Goal: Task Accomplishment & Management: Use online tool/utility

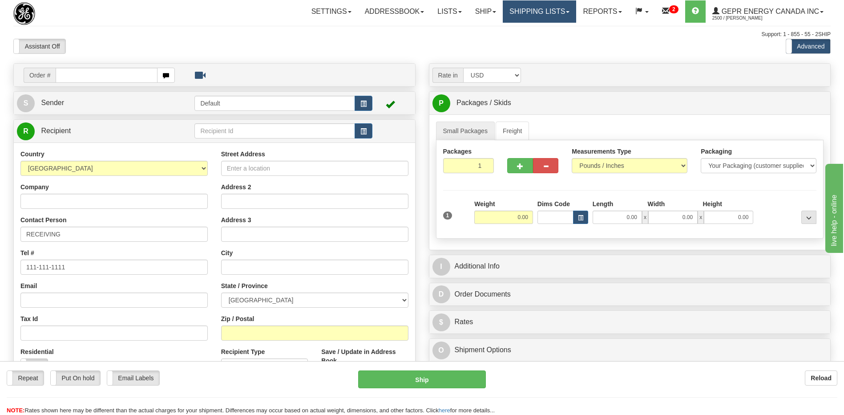
drag, startPoint x: 0, startPoint y: 0, endPoint x: 529, endPoint y: 11, distance: 528.8
click at [529, 11] on link "Shipping lists" at bounding box center [539, 11] width 73 height 22
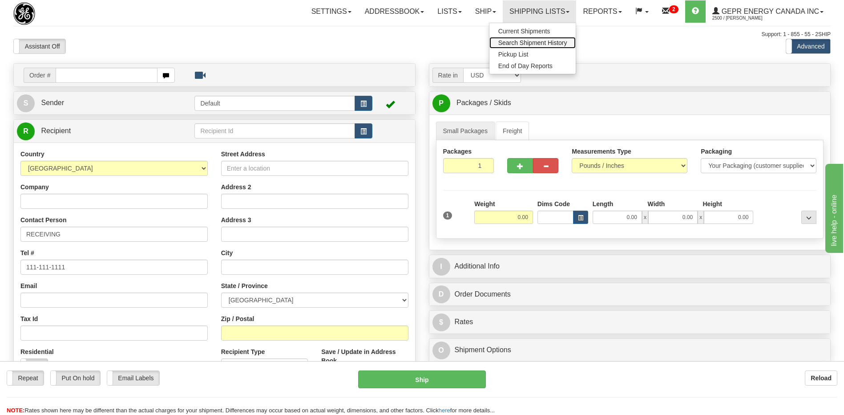
click at [529, 39] on link "Search Shipment History" at bounding box center [533, 43] width 87 height 12
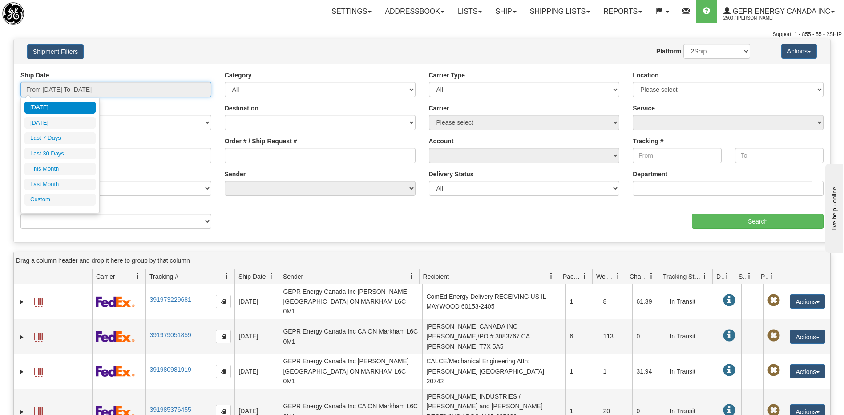
type input "08/12/2025"
click at [118, 88] on input "From 08/11/2025 To 08/12/2025" at bounding box center [115, 89] width 191 height 15
type input "08/11/2025"
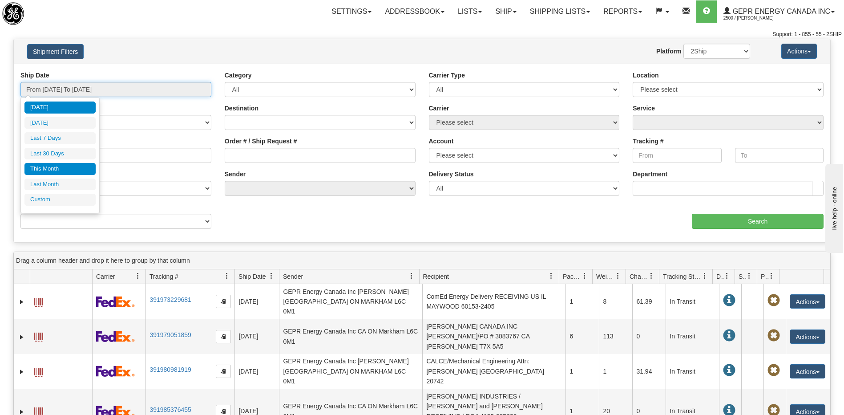
type input "[DATE]"
type input "08/12/2025"
type input "08/01/2025"
type input "08/31/2025"
type input "08/12/2025"
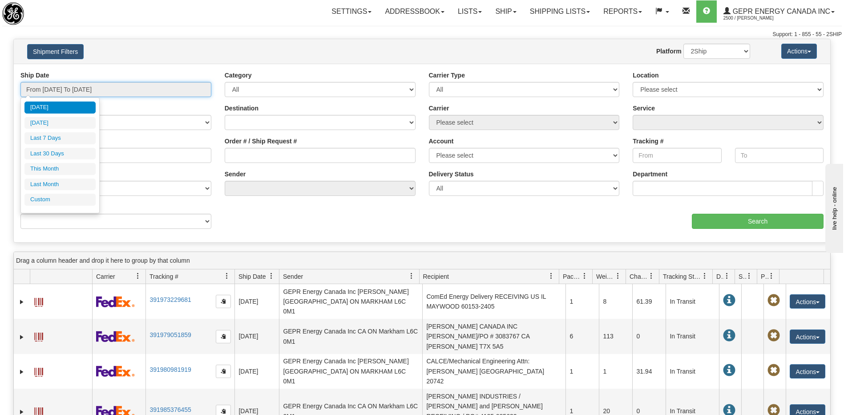
type input "08/12/2025"
type input "07/01/2025"
type input "07/31/2025"
type input "08/12/2025"
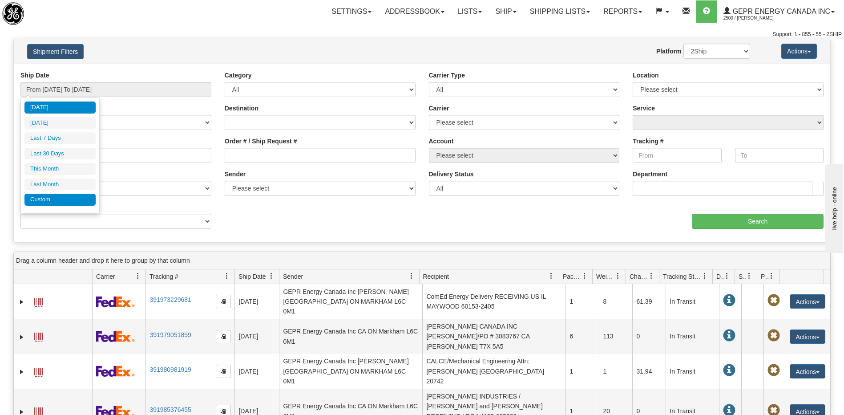
click at [64, 198] on li "Custom" at bounding box center [59, 200] width 71 height 12
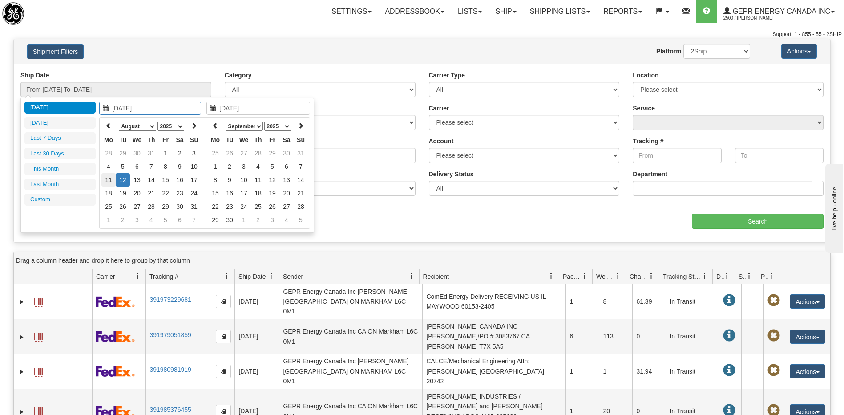
type input "07/01/2025"
type input "07/31/2025"
type input "08/11/2025"
type input "08/12/2025"
type input "08/08/2025"
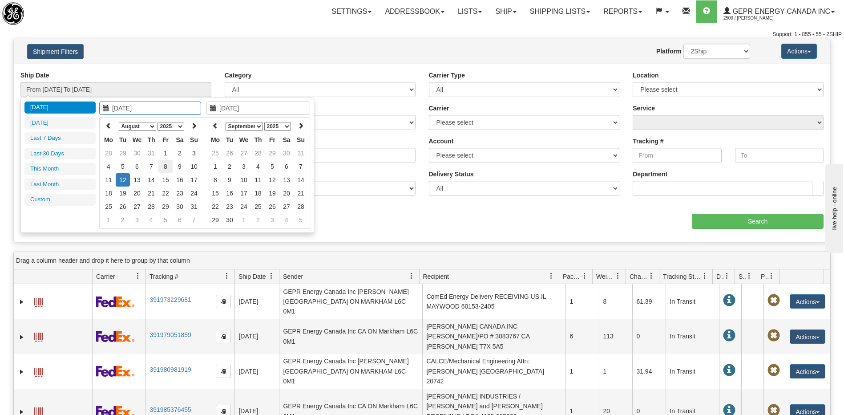
click at [163, 166] on td "8" at bounding box center [165, 166] width 14 height 13
click at [210, 125] on th at bounding box center [215, 126] width 14 height 14
type input "08/08/2025"
click at [275, 168] on td "8" at bounding box center [272, 166] width 14 height 13
type input "From 08/08/2025 To 08/08/2025"
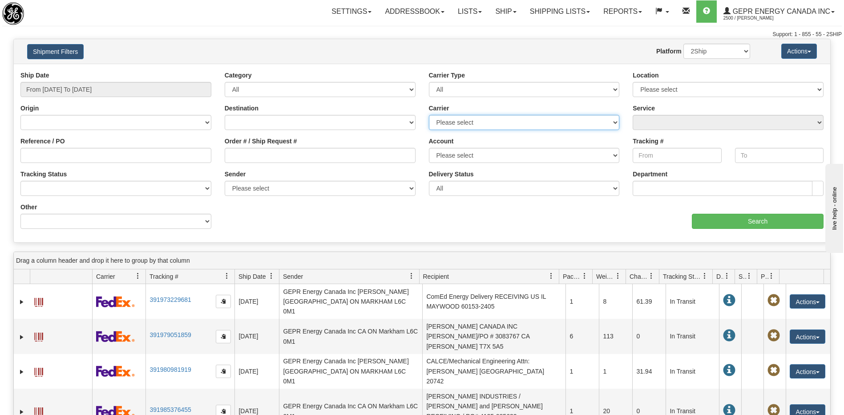
click at [448, 120] on select "Please select 2Ship Today DHL FedEx Express® FedEx® LTL Purolator UPS" at bounding box center [524, 122] width 191 height 15
select select "7"
click at [429, 115] on select "Please select 2Ship Today DHL FedEx Express® FedEx® LTL Purolator UPS" at bounding box center [524, 122] width 191 height 15
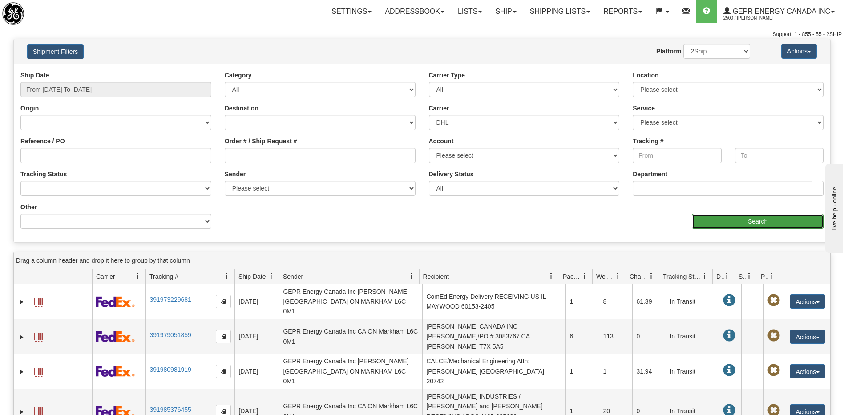
click at [708, 225] on input "Search" at bounding box center [758, 221] width 132 height 15
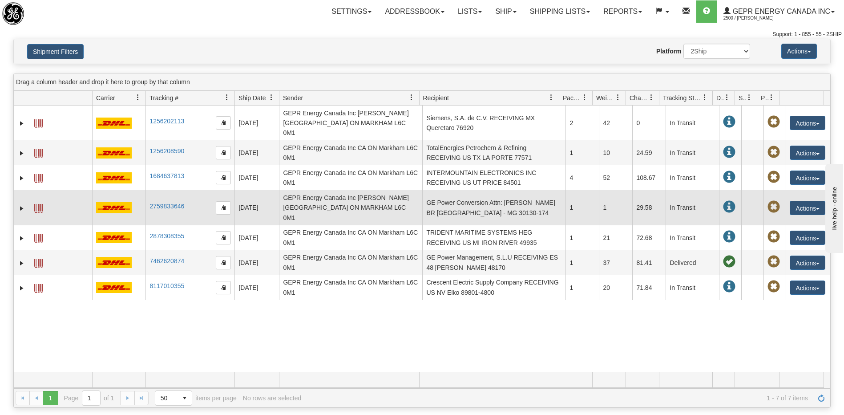
click at [482, 197] on td "GE Power Conversion Attn: Paulo José Carneiro Pereira BR Belo Horizonte - MG 30…" at bounding box center [493, 207] width 143 height 35
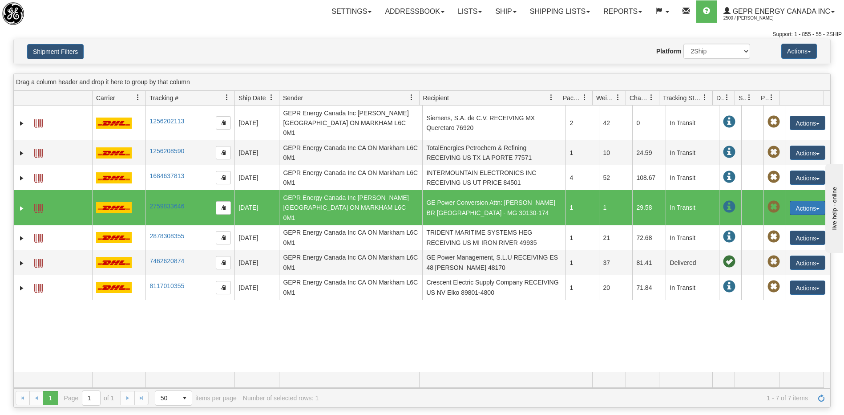
click at [796, 201] on button "Actions" at bounding box center [808, 208] width 36 height 14
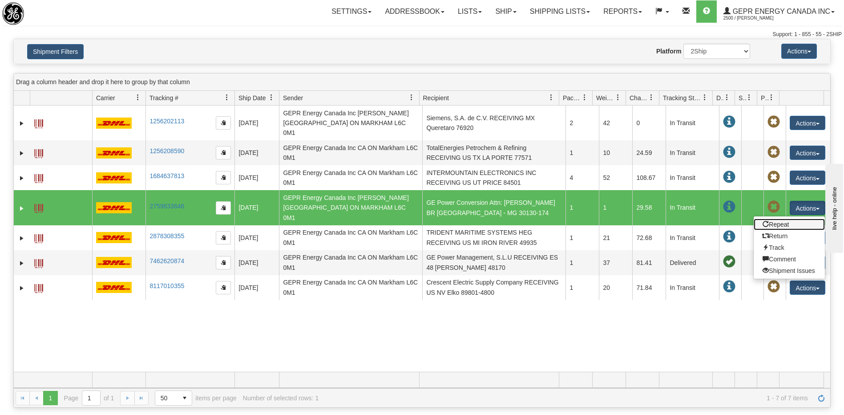
click at [776, 219] on link "Repeat" at bounding box center [789, 225] width 71 height 12
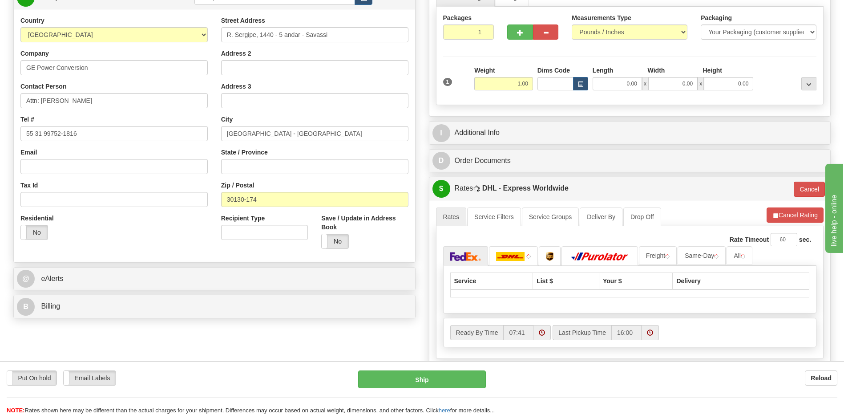
scroll to position [178, 0]
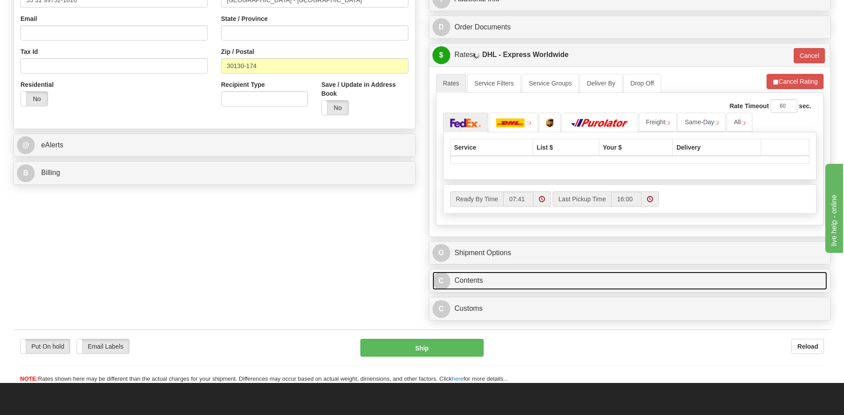
click at [498, 285] on link "C Contents" at bounding box center [630, 280] width 395 height 18
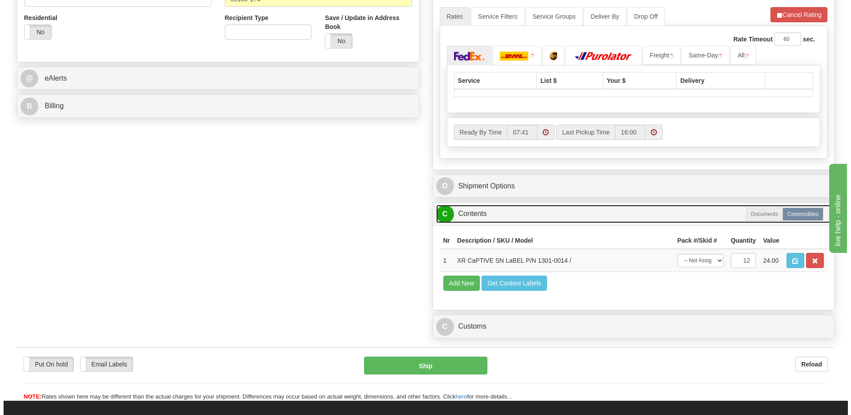
scroll to position [401, 0]
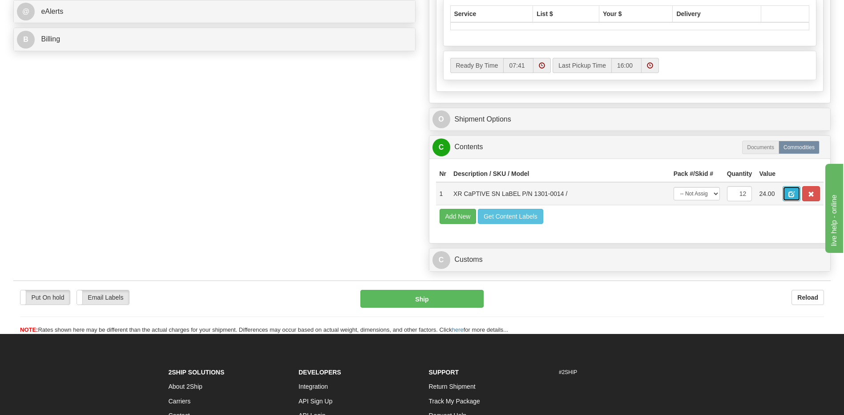
click at [791, 196] on span "button" at bounding box center [792, 194] width 6 height 6
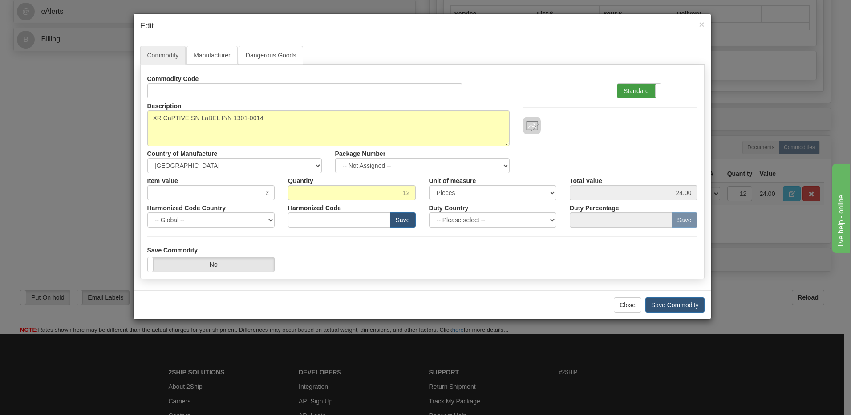
click at [637, 90] on label "Standard" at bounding box center [639, 91] width 44 height 14
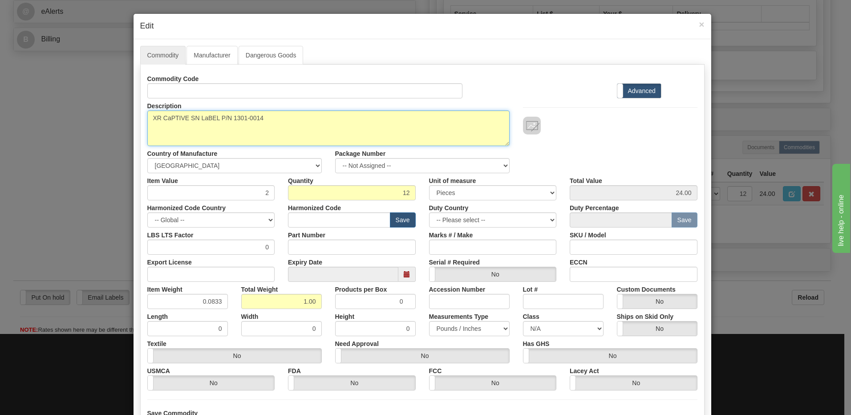
drag, startPoint x: 268, startPoint y: 121, endPoint x: 230, endPoint y: 119, distance: 37.9
click at [230, 119] on textarea "XR CaPTIVE SN LaBEL P/N 1301-0014" at bounding box center [328, 128] width 362 height 36
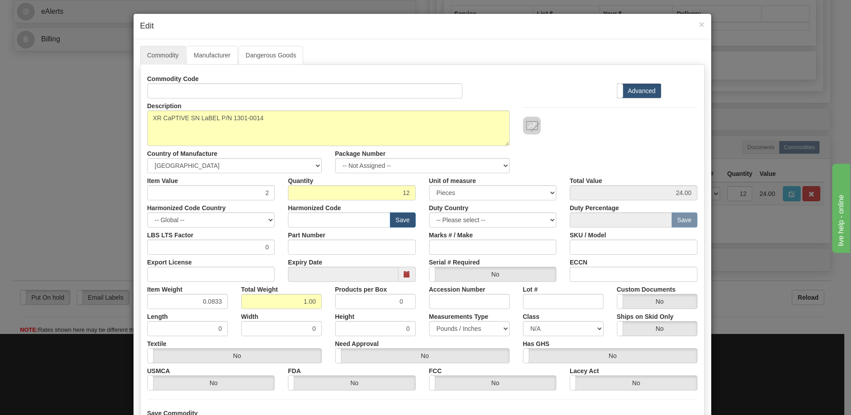
click at [589, 130] on div at bounding box center [610, 126] width 174 height 18
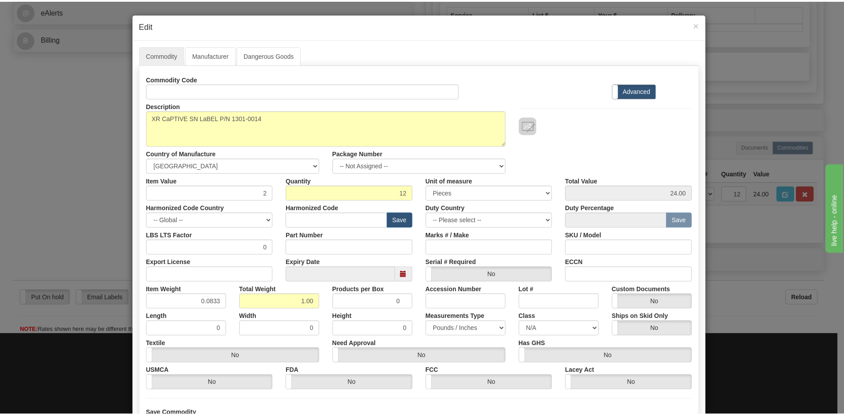
scroll to position [81, 0]
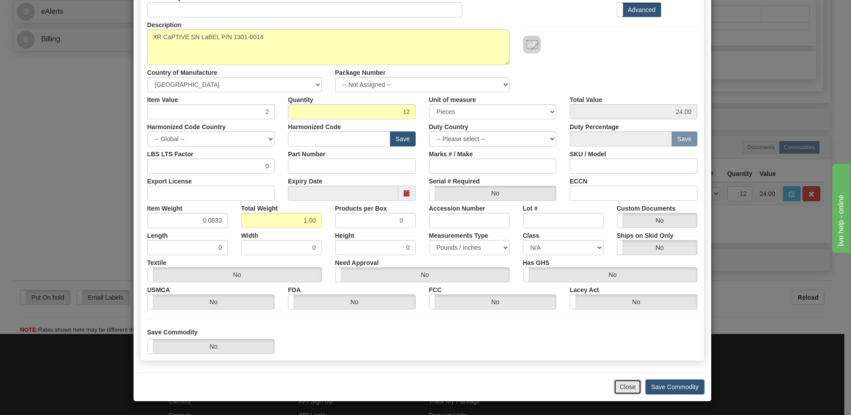
click at [633, 390] on button "Close" at bounding box center [628, 386] width 28 height 15
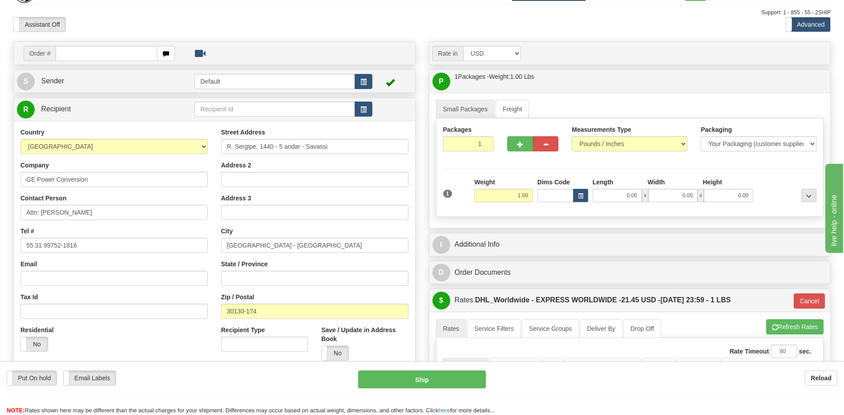
scroll to position [0, 0]
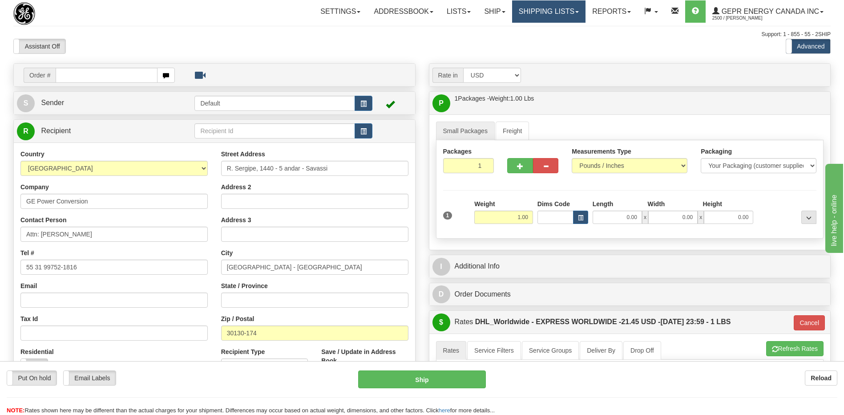
click at [550, 8] on link "Shipping lists" at bounding box center [548, 11] width 73 height 22
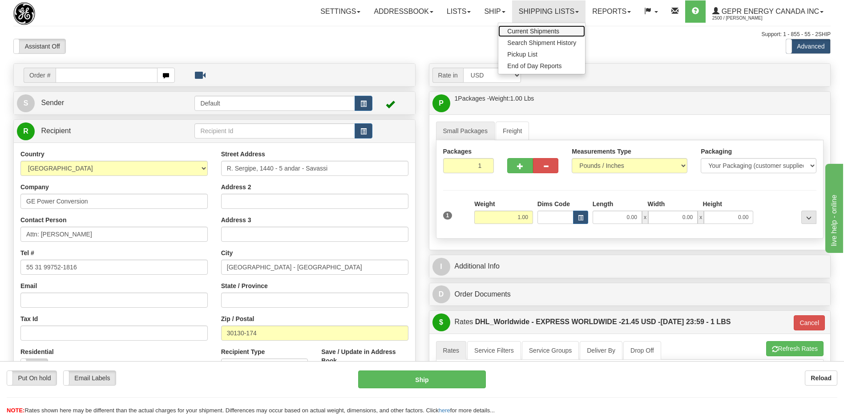
click at [530, 32] on span "Current Shipments" at bounding box center [533, 31] width 52 height 7
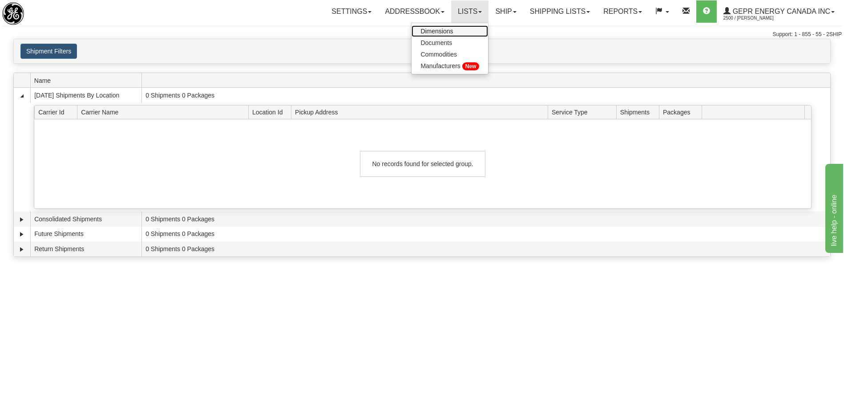
click at [452, 32] on link "Dimensions" at bounding box center [450, 31] width 77 height 12
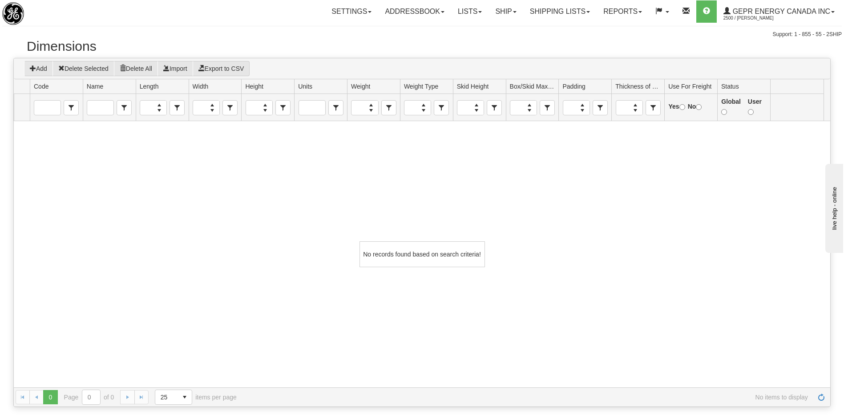
click at [401, 215] on div "No records found based on search criteria!" at bounding box center [422, 254] width 817 height 266
